Goal: Participate in discussion: Engage in conversation with other users on a specific topic

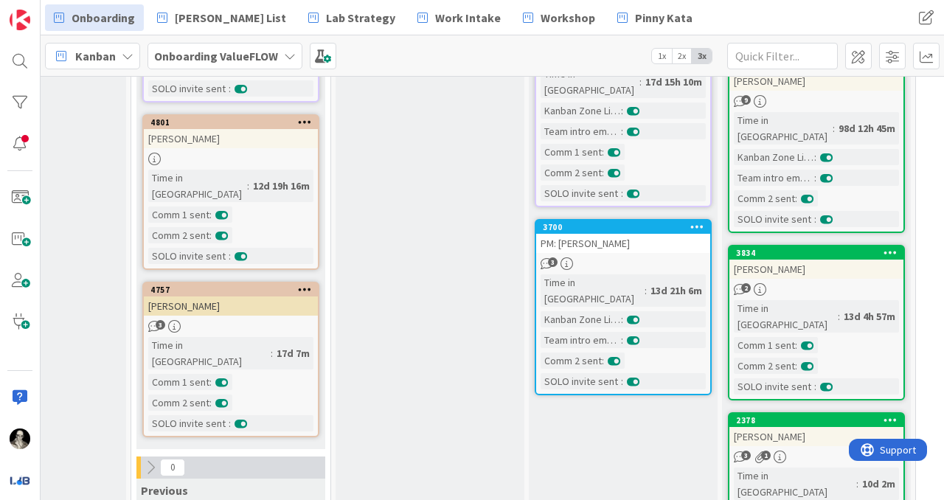
scroll to position [631, 688]
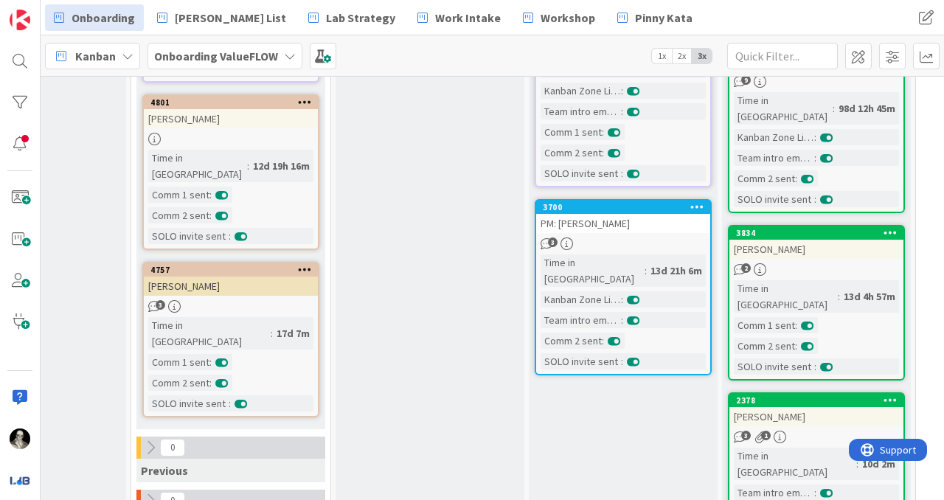
click at [656, 214] on div "PM: [PERSON_NAME]" at bounding box center [623, 223] width 174 height 19
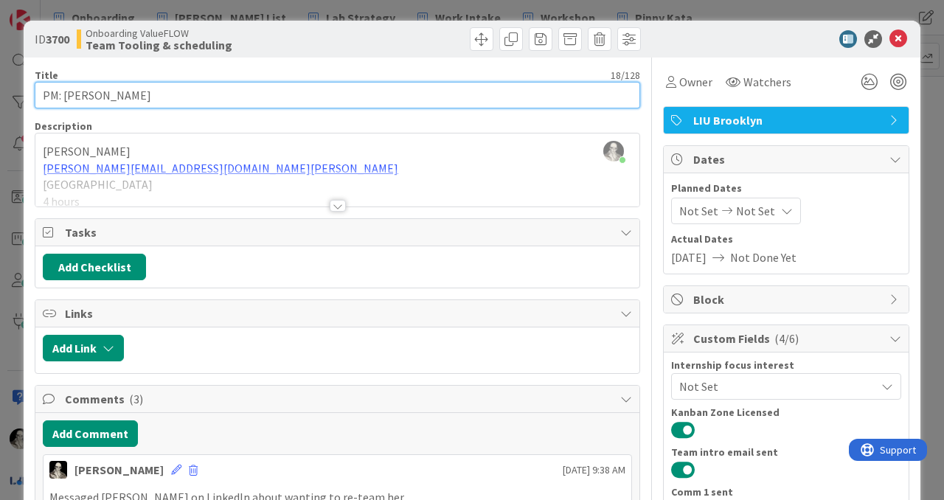
drag, startPoint x: 139, startPoint y: 97, endPoint x: 64, endPoint y: 98, distance: 75.2
click at [64, 97] on input "PM: [PERSON_NAME]" at bounding box center [337, 95] width 605 height 27
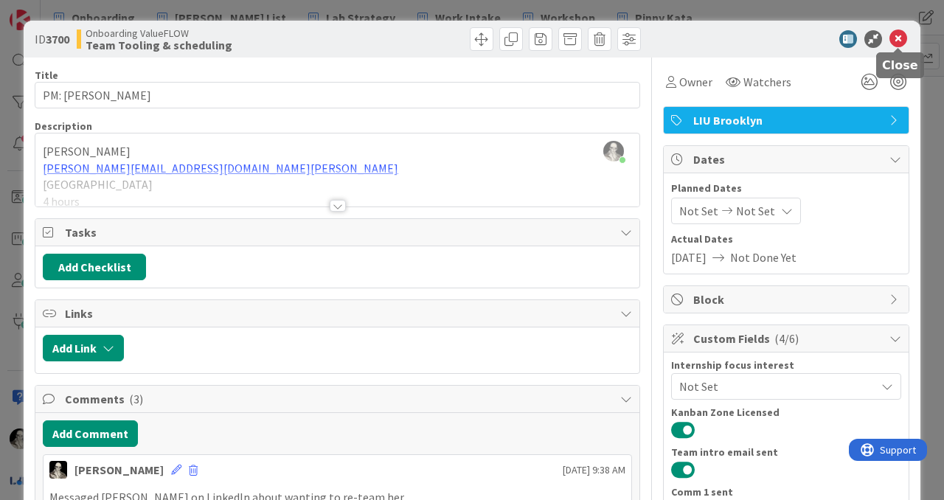
click at [900, 40] on icon at bounding box center [898, 39] width 18 height 18
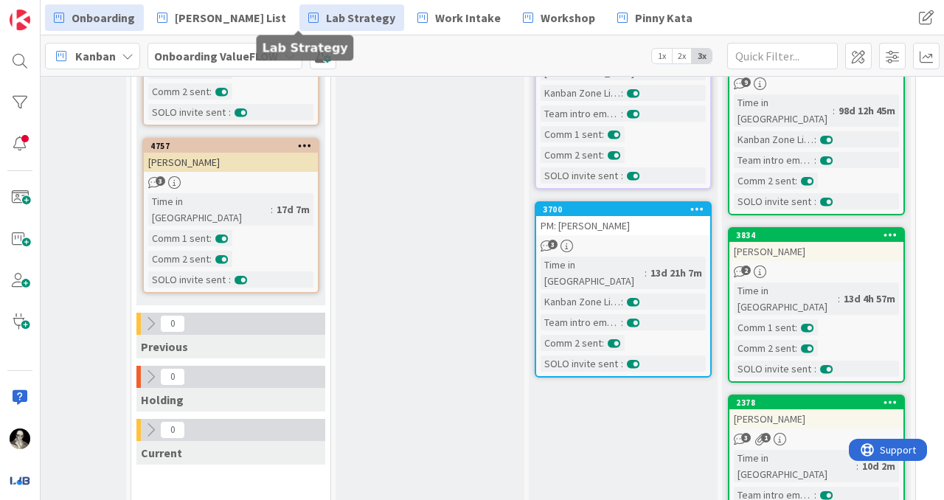
click at [326, 12] on span "Lab Strategy" at bounding box center [360, 18] width 69 height 18
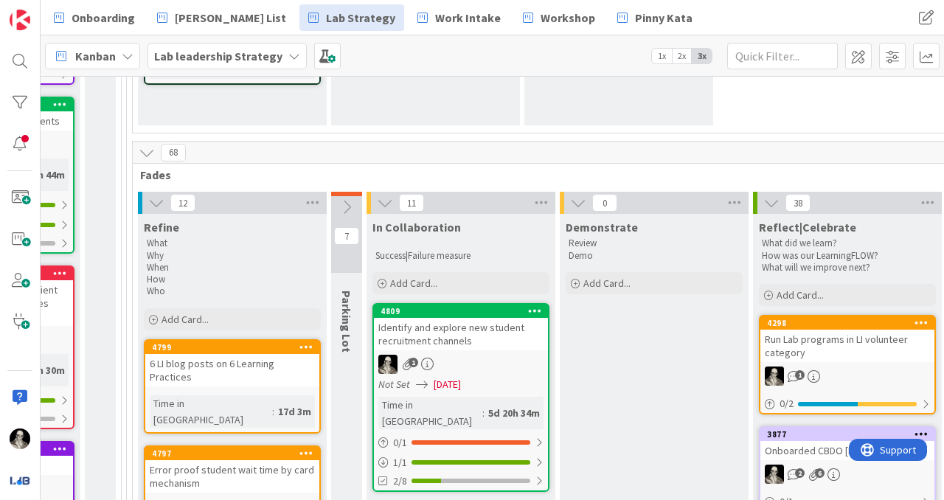
scroll to position [0, 1707]
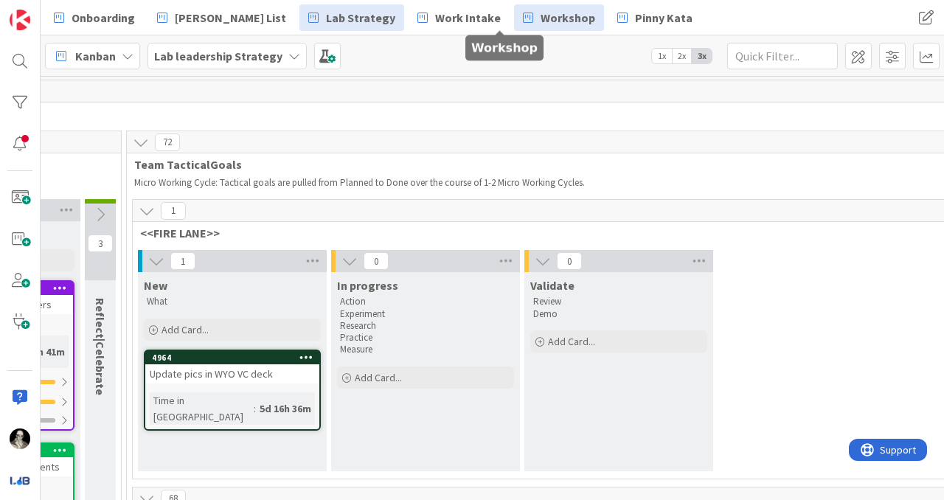
click at [541, 20] on span "Workshop" at bounding box center [568, 18] width 55 height 18
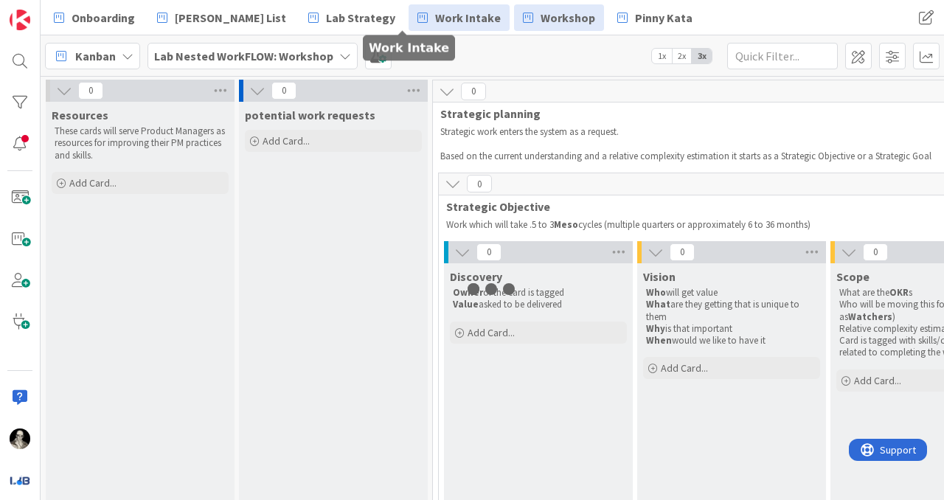
click at [435, 16] on span "Work Intake" at bounding box center [468, 18] width 66 height 18
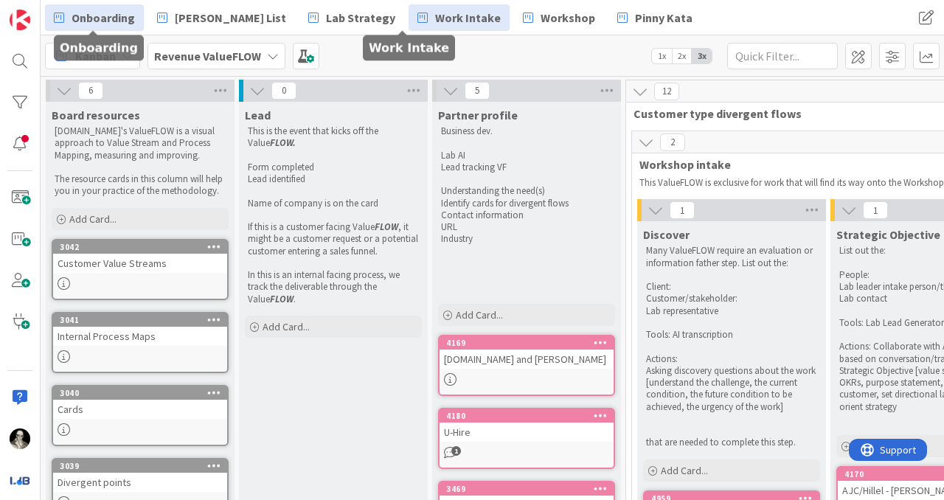
click at [105, 12] on span "Onboarding" at bounding box center [103, 18] width 63 height 18
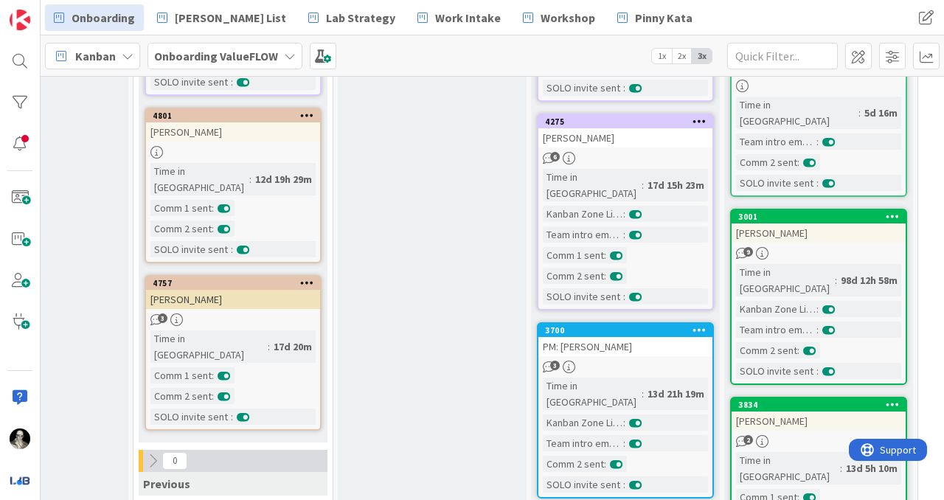
scroll to position [521, 686]
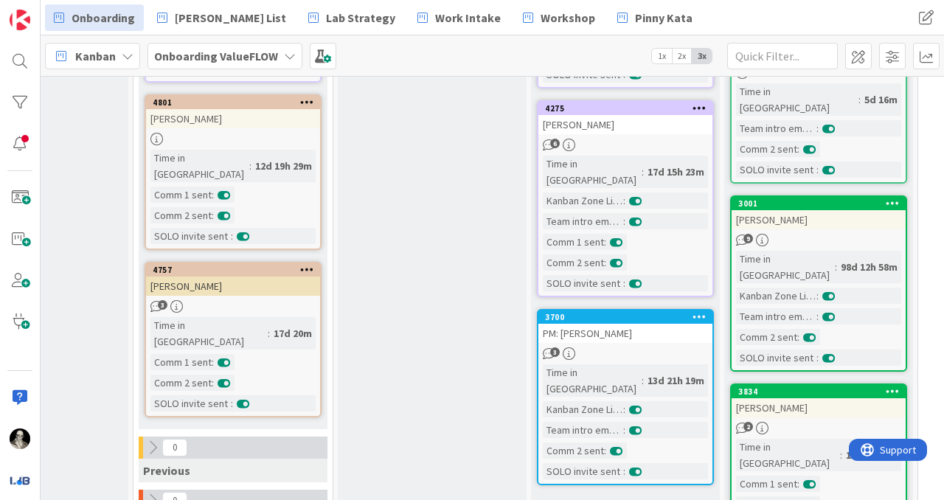
click at [668, 324] on div "PM: [PERSON_NAME]" at bounding box center [625, 333] width 174 height 19
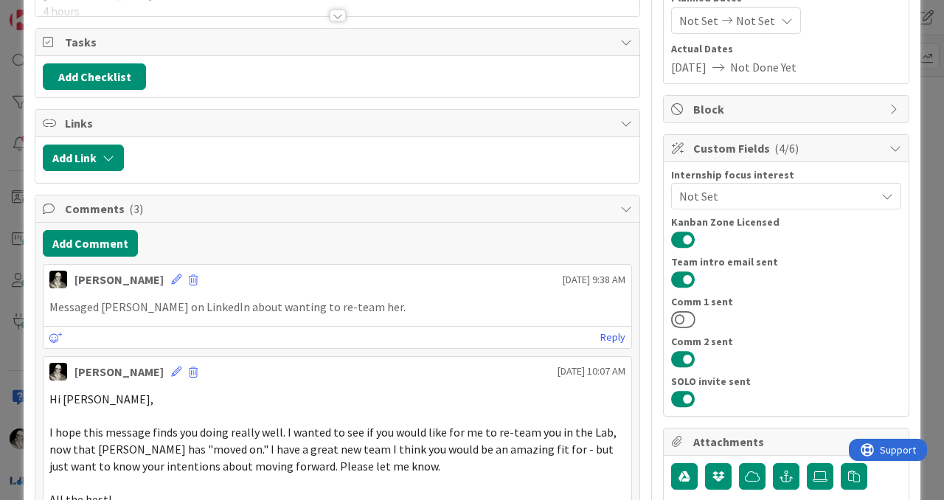
scroll to position [192, 0]
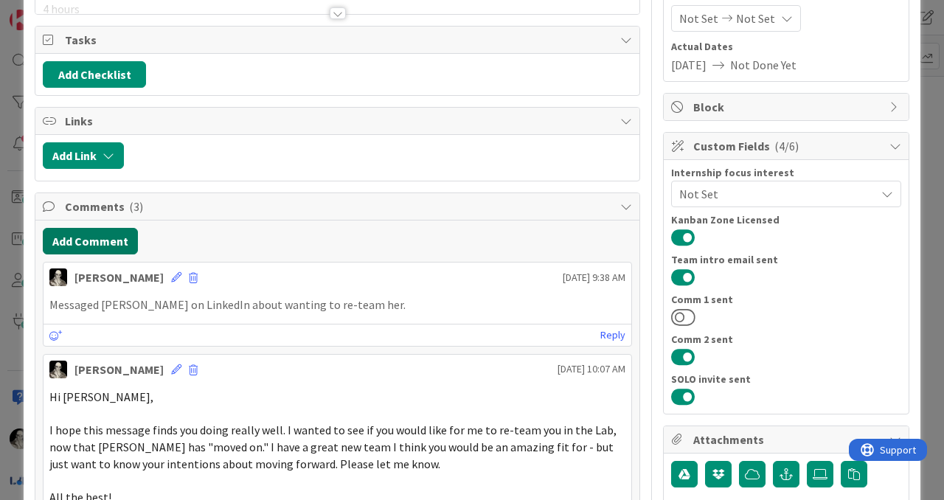
click at [108, 237] on button "Add Comment" at bounding box center [90, 241] width 95 height 27
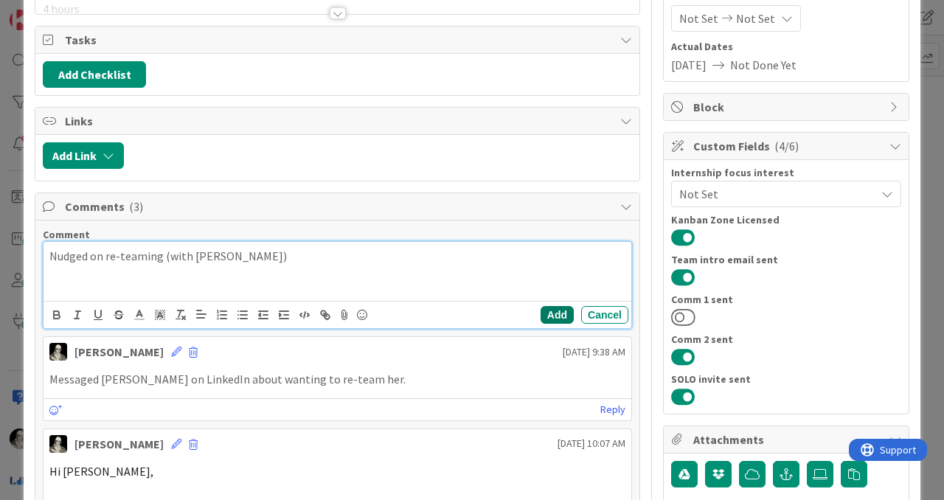
click at [556, 311] on button "Add" at bounding box center [557, 315] width 33 height 18
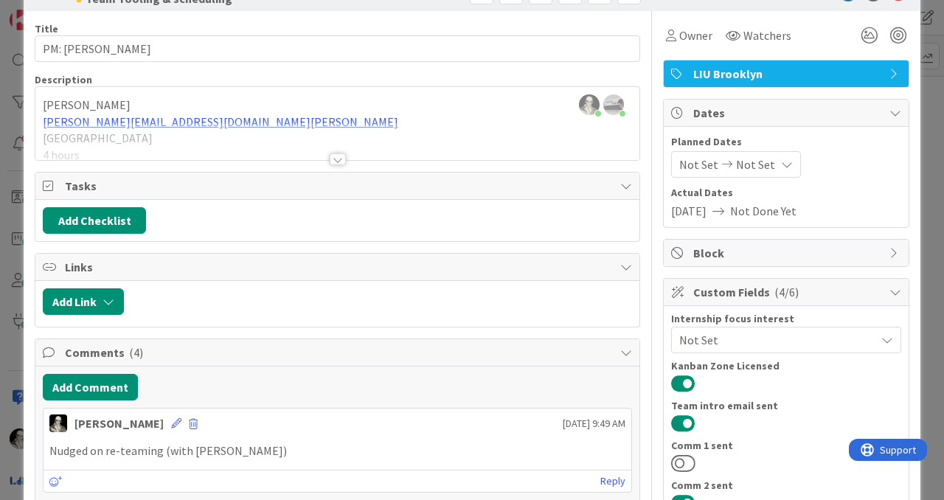
scroll to position [0, 0]
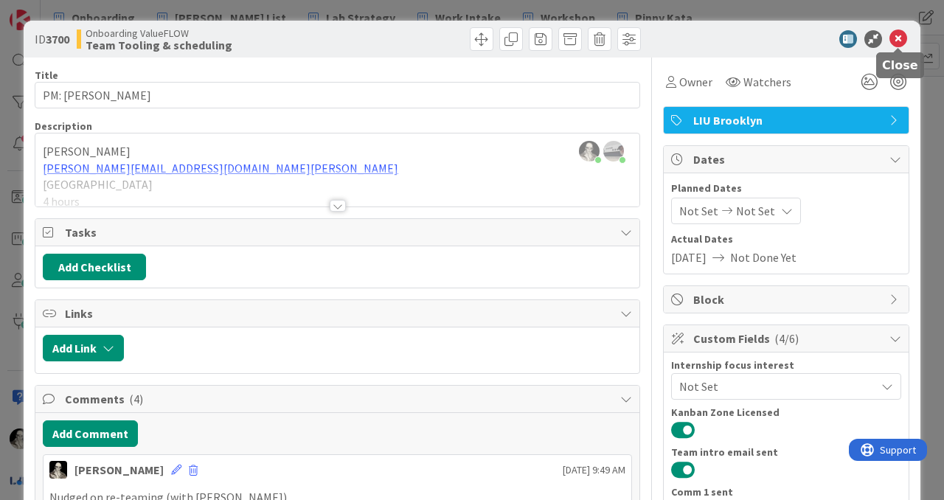
click at [894, 39] on icon at bounding box center [898, 39] width 18 height 18
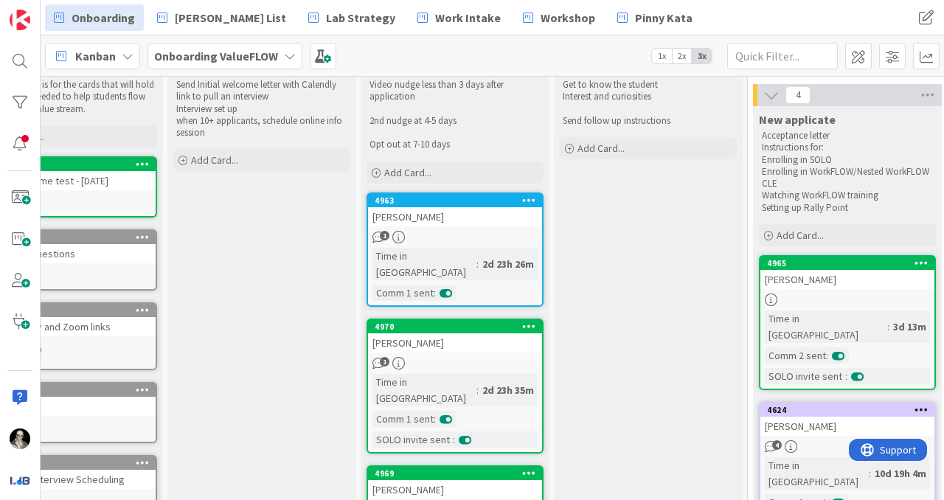
scroll to position [0, 72]
